Goal: Transaction & Acquisition: Purchase product/service

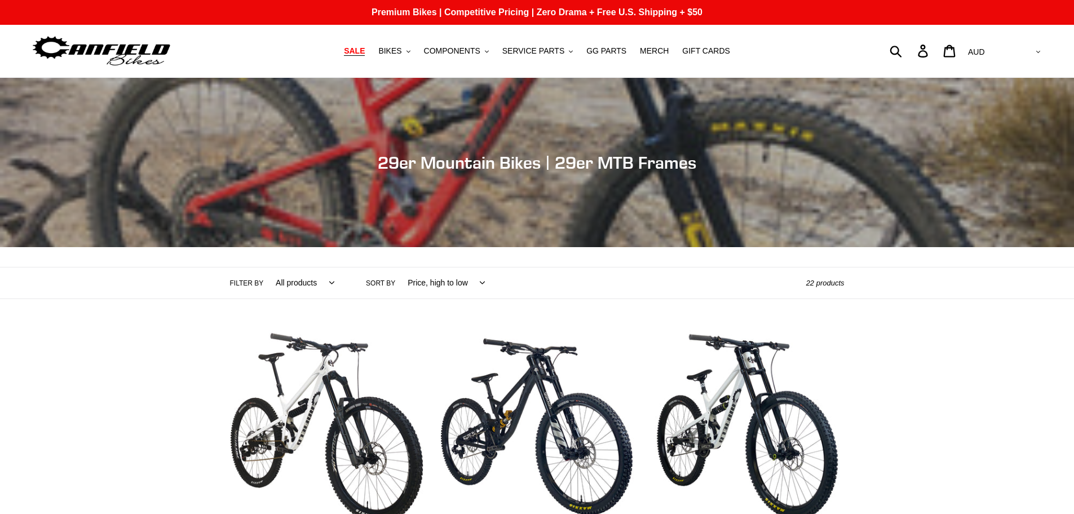
click at [365, 51] on span "SALE" at bounding box center [354, 51] width 21 height 10
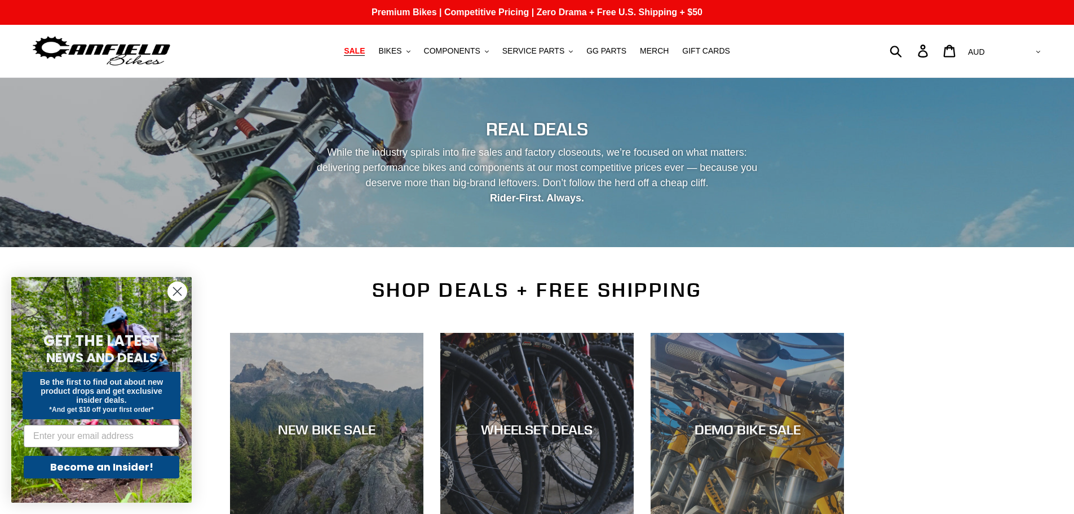
click at [365, 50] on span "SALE" at bounding box center [354, 51] width 21 height 10
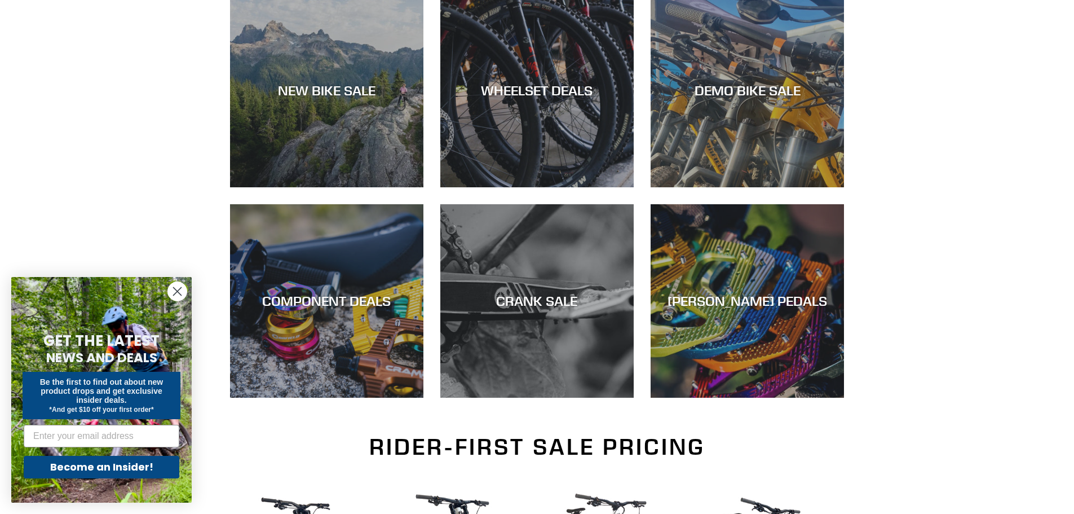
scroll to position [282, 0]
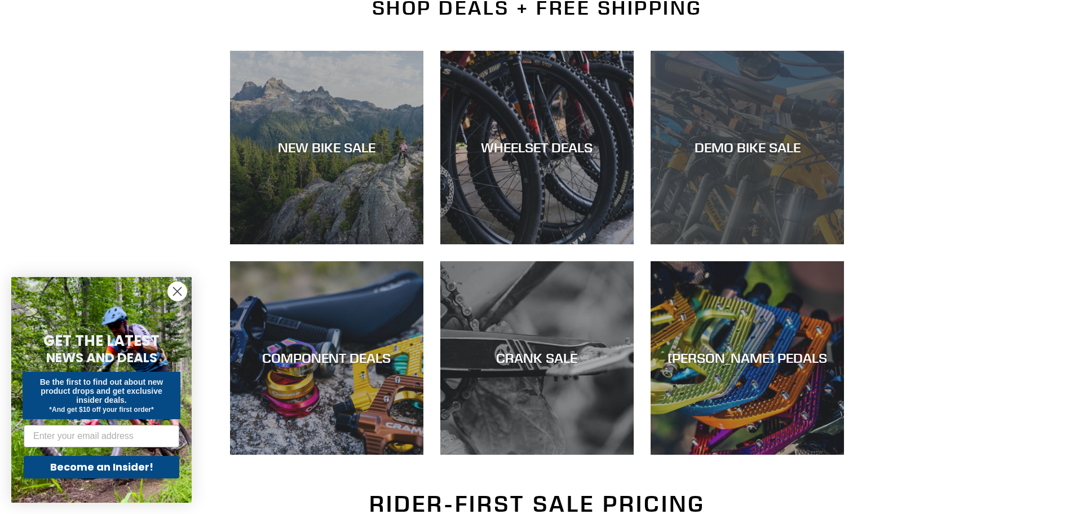
click at [754, 244] on div "DEMO BIKE SALE" at bounding box center [747, 244] width 193 height 0
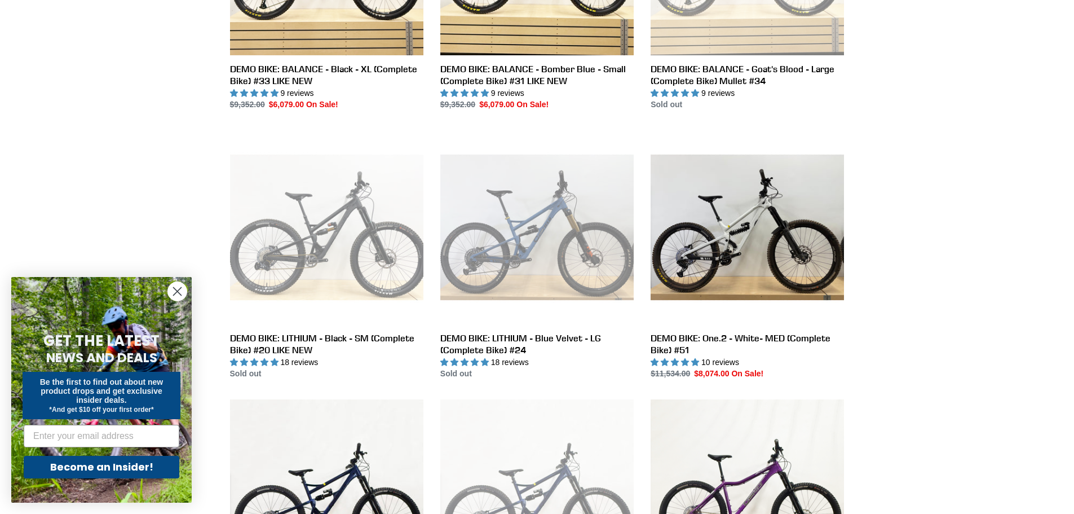
scroll to position [324, 0]
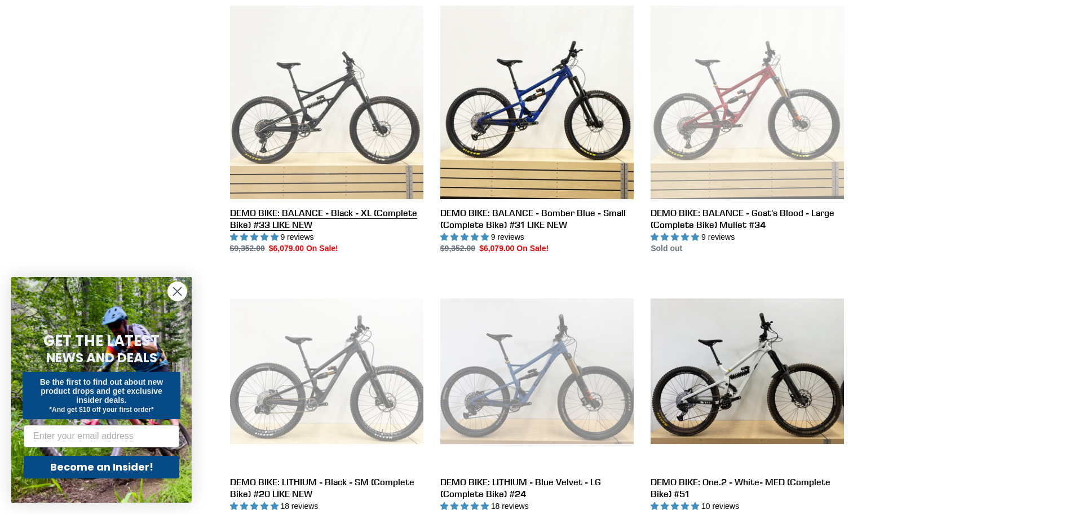
click at [308, 116] on link "DEMO BIKE: BALANCE - Black - XL (Complete Bike) #33 LIKE NEW" at bounding box center [326, 130] width 193 height 249
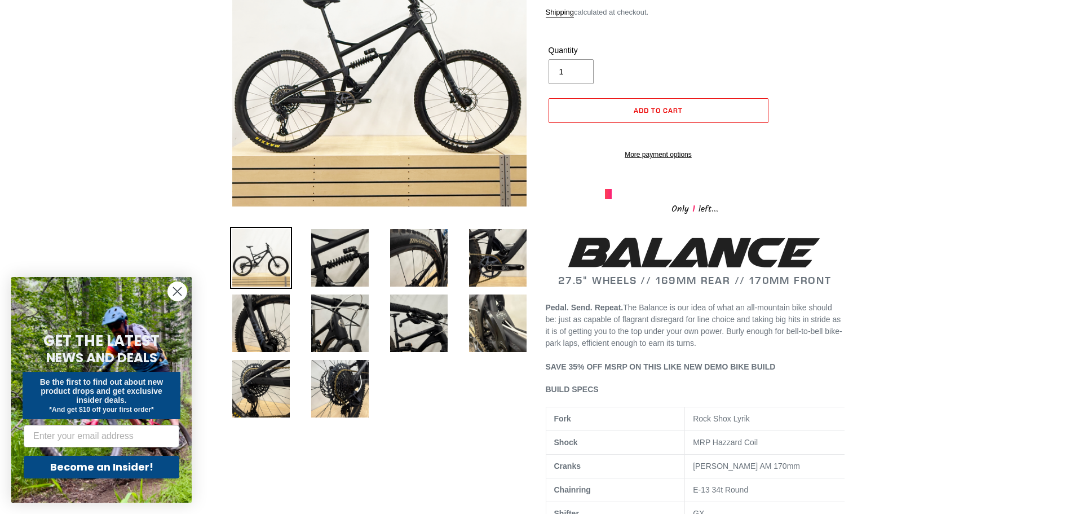
scroll to position [197, 0]
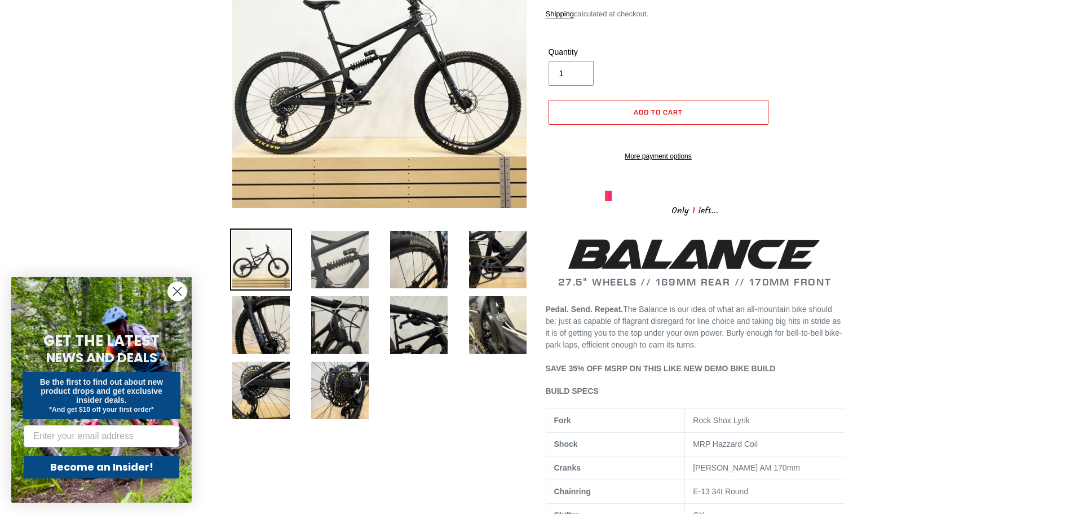
click at [333, 247] on img at bounding box center [340, 259] width 62 height 62
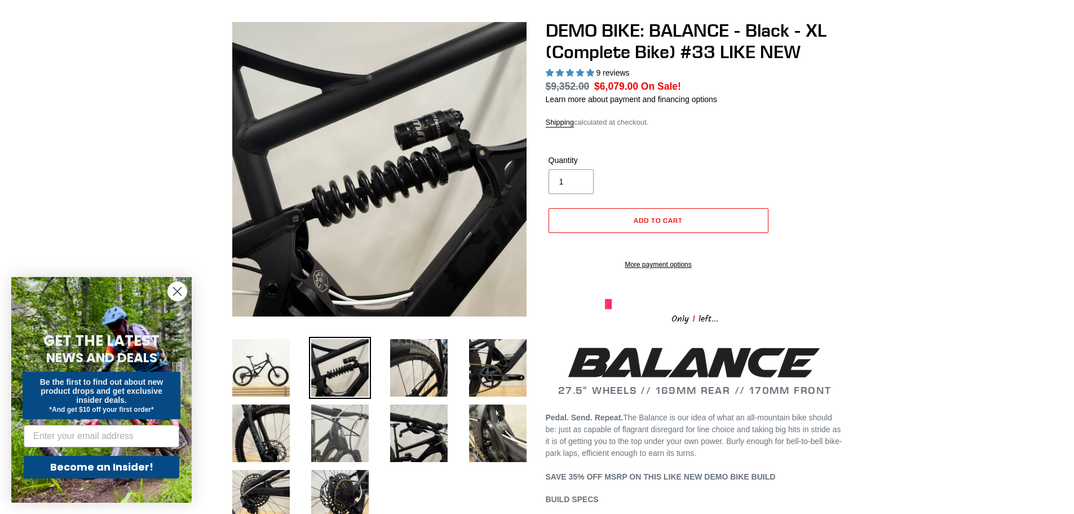
scroll to position [0, 0]
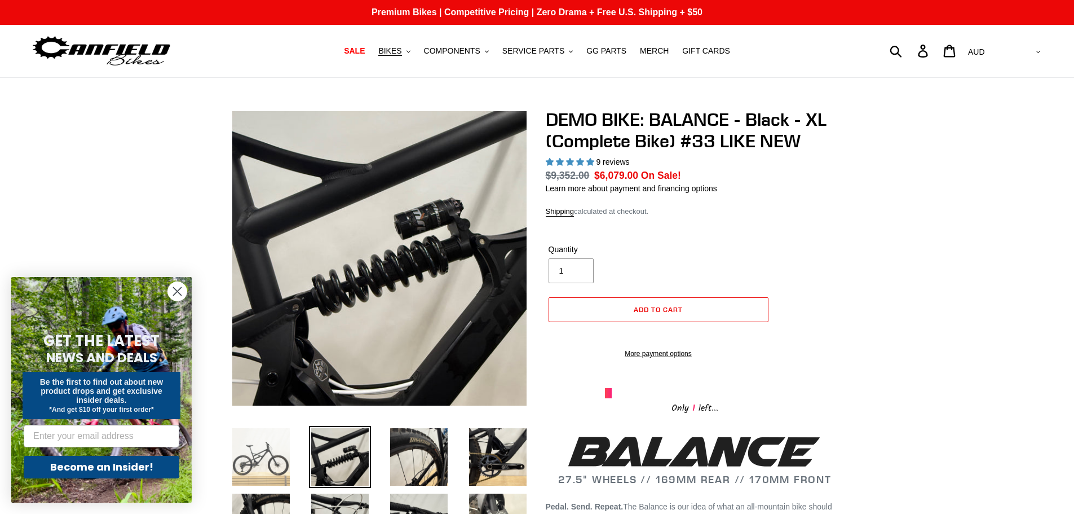
click at [265, 454] on img at bounding box center [261, 457] width 62 height 62
